Goal: Task Accomplishment & Management: Manage account settings

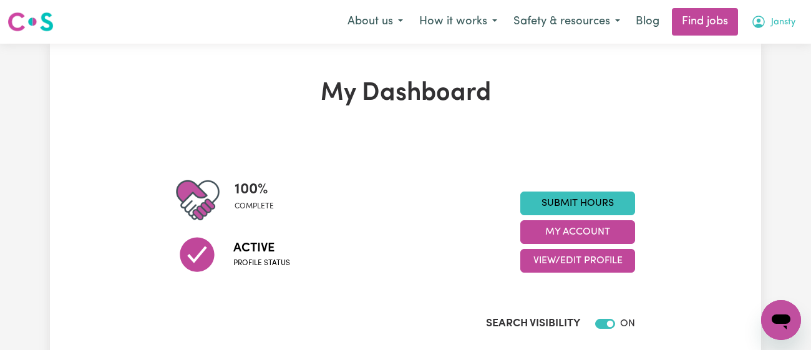
click at [764, 24] on icon "My Account" at bounding box center [758, 21] width 15 height 15
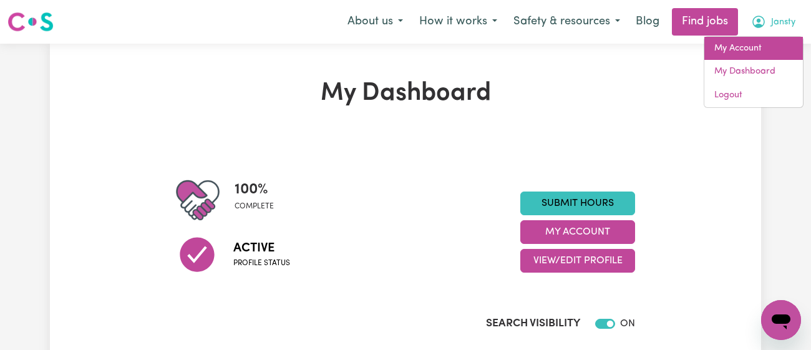
click at [751, 46] on link "My Account" at bounding box center [754, 49] width 99 height 24
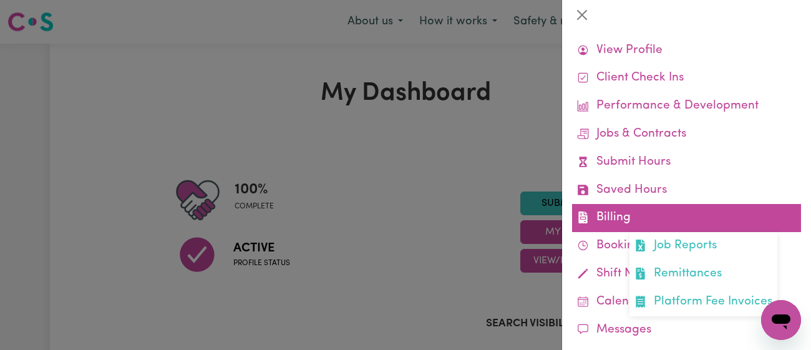
scroll to position [29, 0]
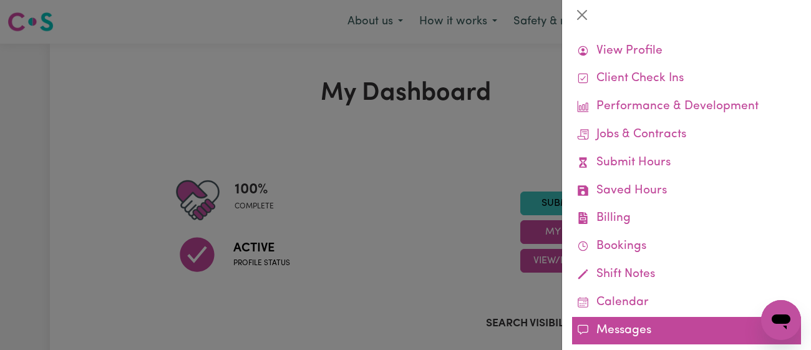
click at [606, 322] on link "Messages" at bounding box center [686, 331] width 229 height 28
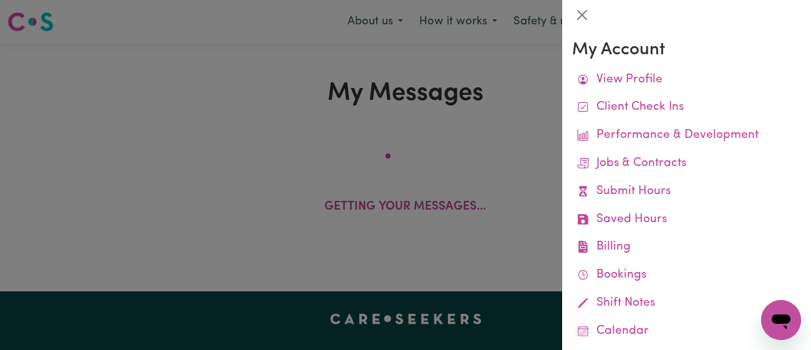
click at [396, 112] on div at bounding box center [405, 175] width 811 height 350
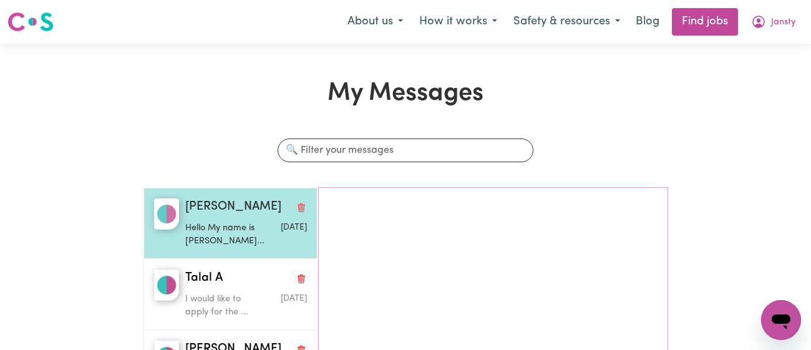
click at [217, 224] on p "Hello My name is [PERSON_NAME]..." at bounding box center [225, 235] width 81 height 27
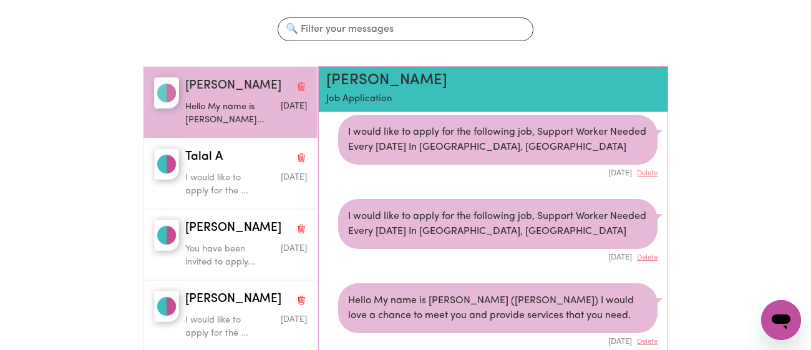
scroll to position [123, 0]
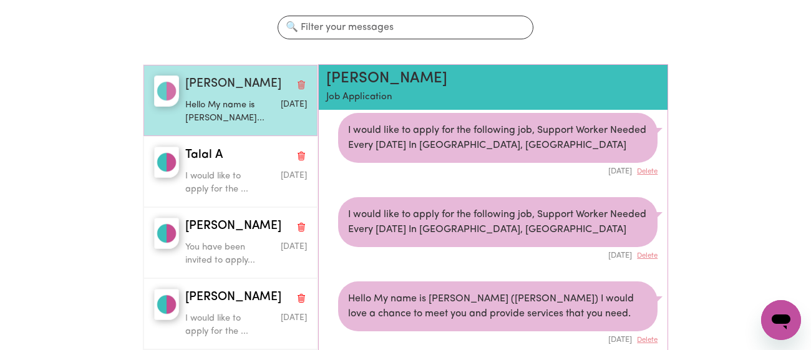
click at [194, 97] on div "Hello My name is [PERSON_NAME]..." at bounding box center [225, 110] width 81 height 32
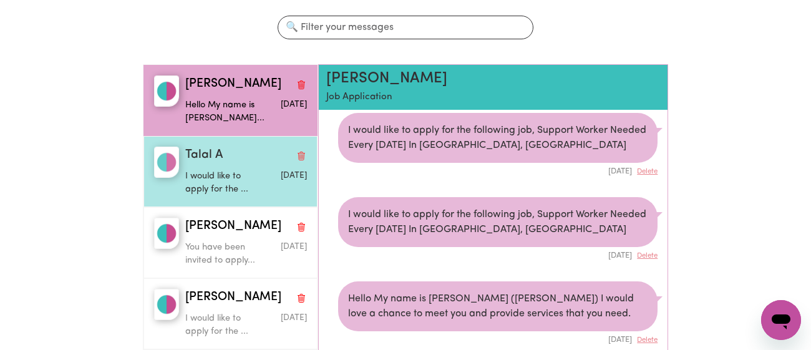
click at [212, 139] on div "Talal A I would like to apply for the ... [DATE]" at bounding box center [231, 171] width 174 height 71
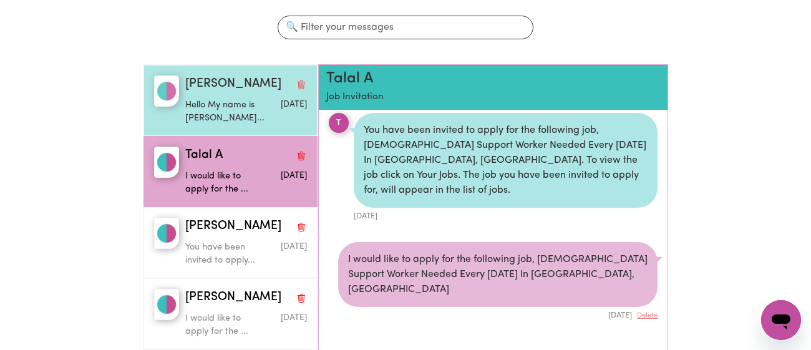
click at [199, 118] on p "Hello My name is [PERSON_NAME]..." at bounding box center [225, 112] width 81 height 27
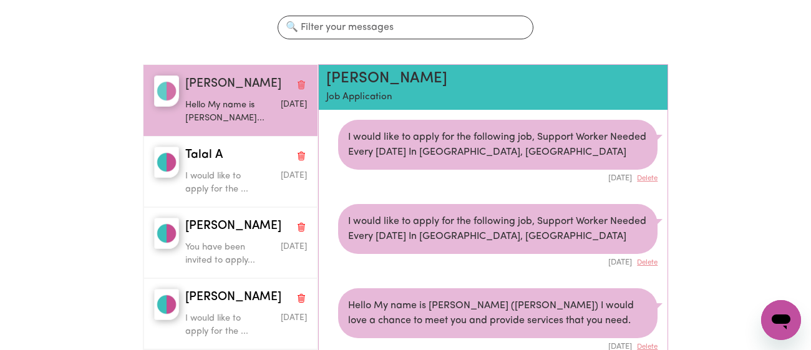
scroll to position [0, 0]
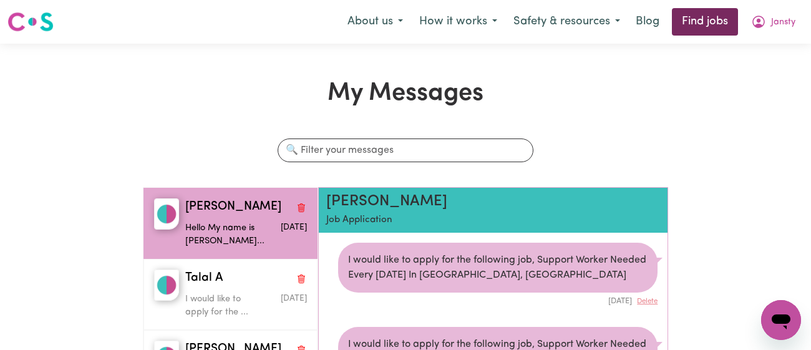
click at [699, 31] on link "Find jobs" at bounding box center [705, 21] width 66 height 27
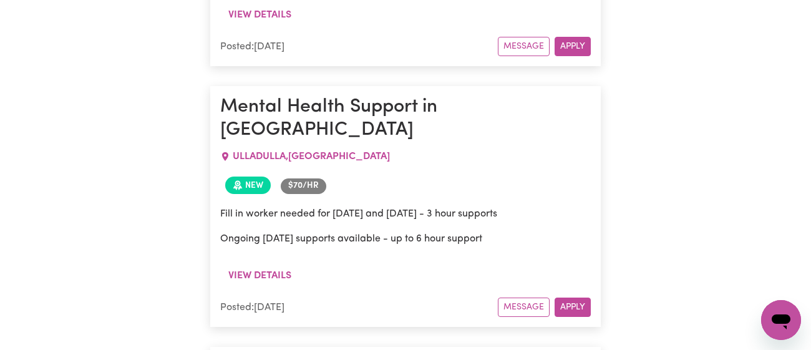
scroll to position [17978, 0]
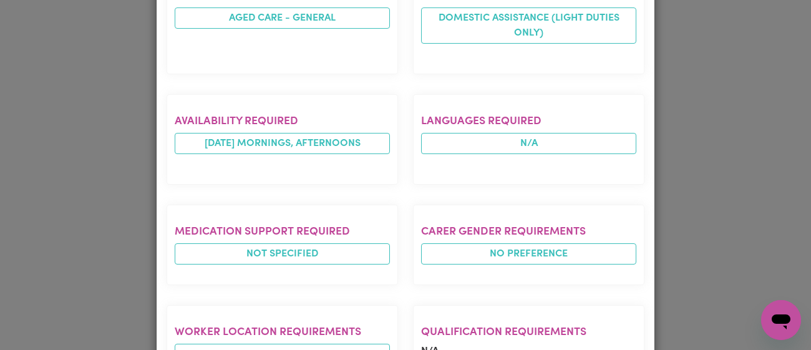
scroll to position [0, 0]
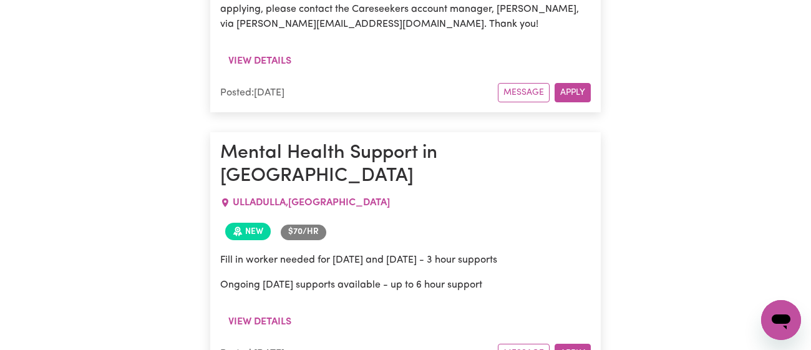
scroll to position [17871, 0]
